Goal: Task Accomplishment & Management: Manage account settings

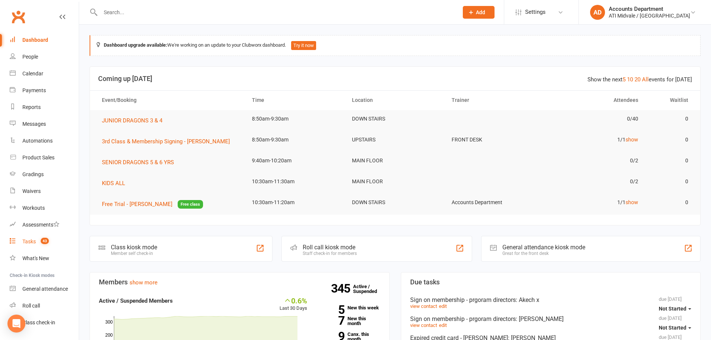
click at [38, 244] on count-badge "43" at bounding box center [43, 241] width 12 height 6
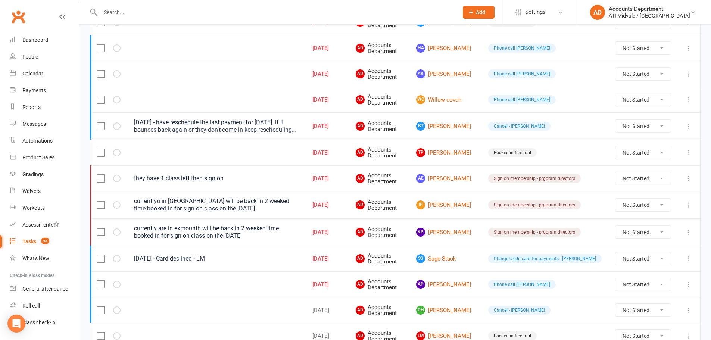
scroll to position [410, 0]
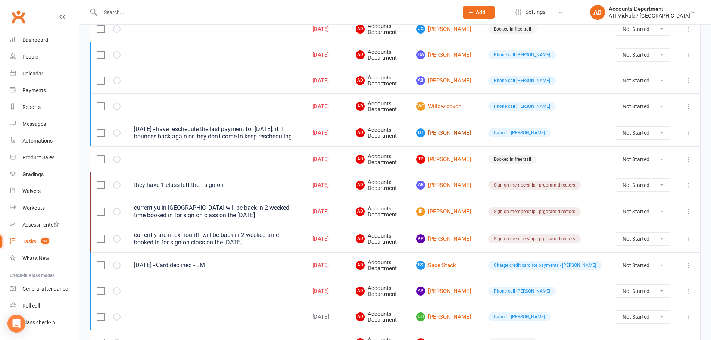
click at [470, 131] on link "BT [PERSON_NAME]" at bounding box center [445, 132] width 59 height 9
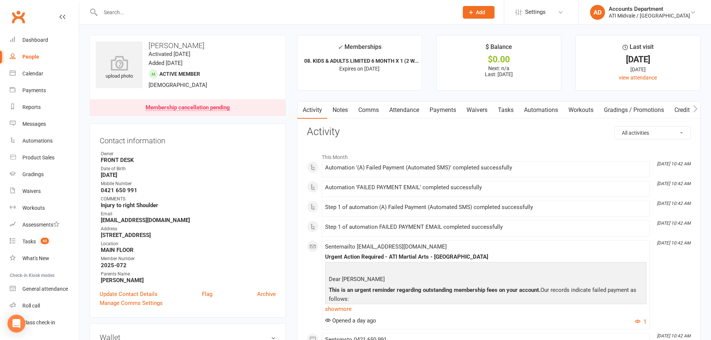
click at [458, 109] on link "Payments" at bounding box center [442, 109] width 37 height 17
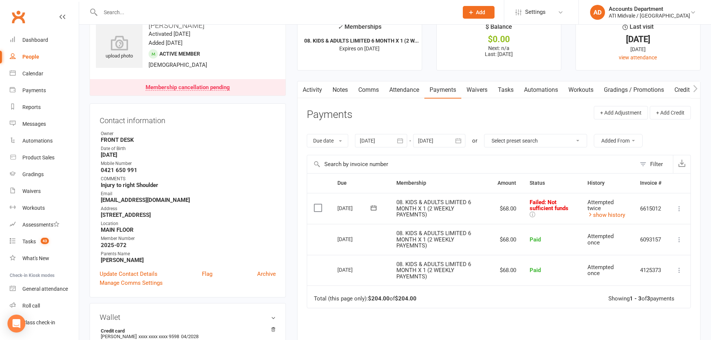
scroll to position [37, 0]
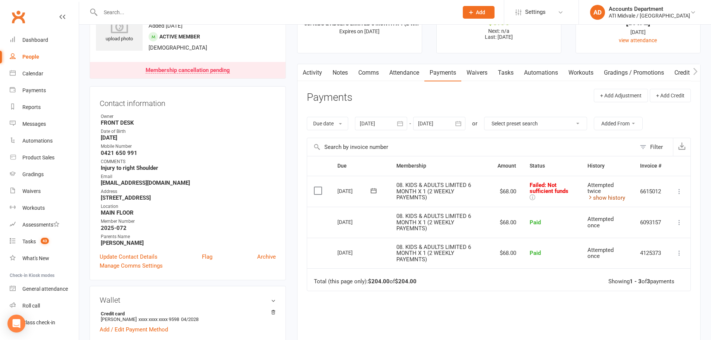
click at [595, 196] on link "show history" at bounding box center [606, 197] width 38 height 7
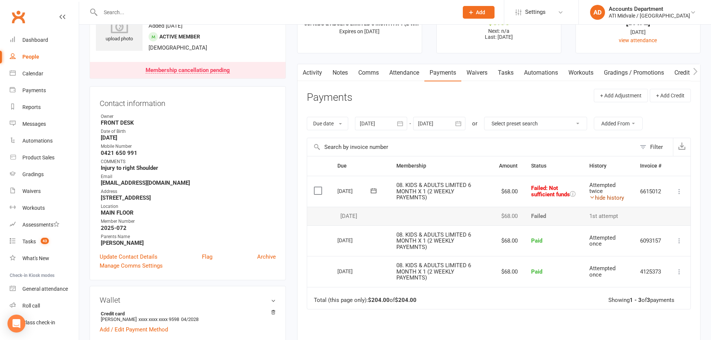
click at [595, 198] on link "hide history" at bounding box center [606, 197] width 35 height 7
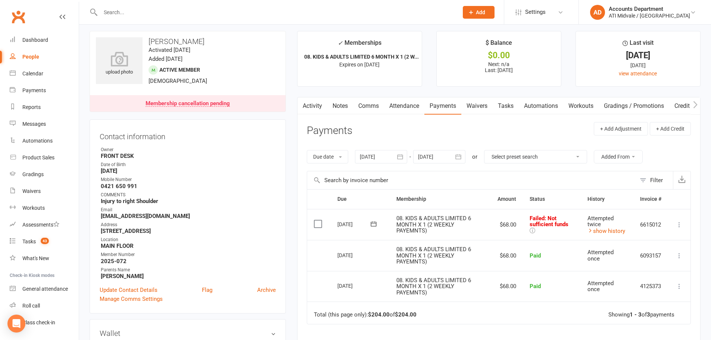
scroll to position [0, 0]
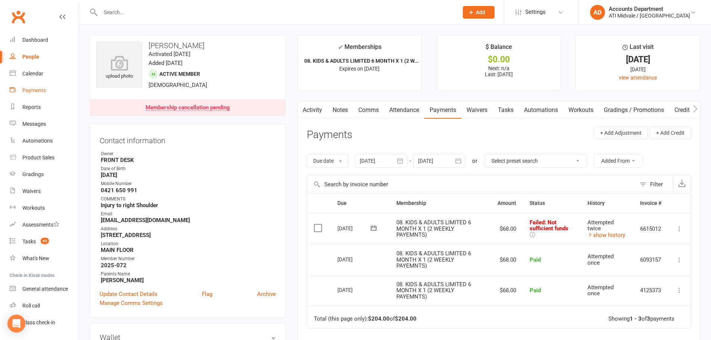
click at [40, 94] on link "Payments" at bounding box center [44, 90] width 69 height 17
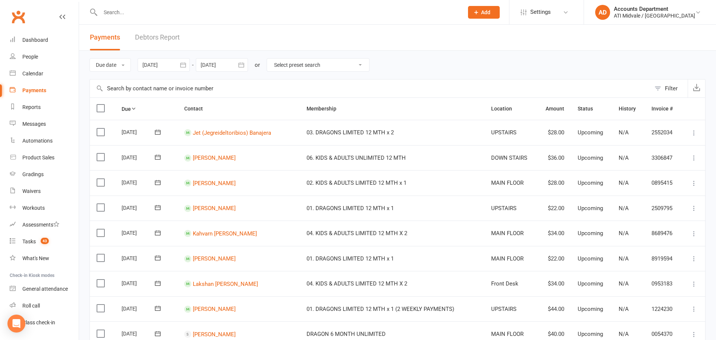
click at [162, 40] on link "Debtors Report" at bounding box center [157, 38] width 45 height 26
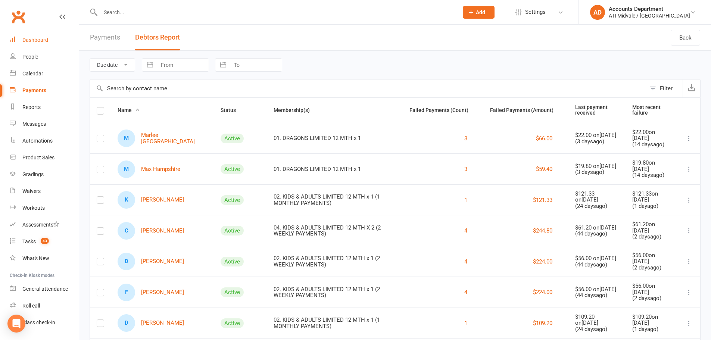
click at [29, 41] on div "Dashboard" at bounding box center [35, 40] width 26 height 6
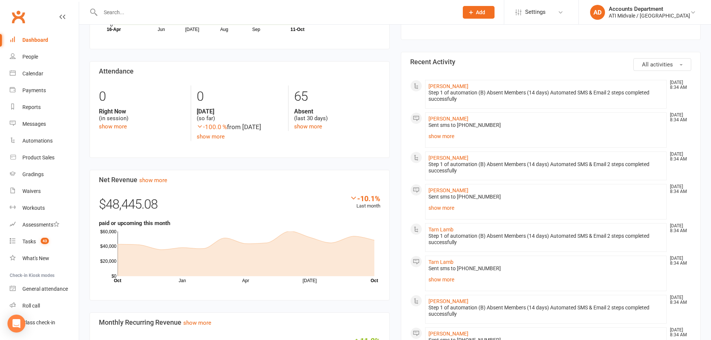
scroll to position [373, 0]
